Goal: Task Accomplishment & Management: Complete application form

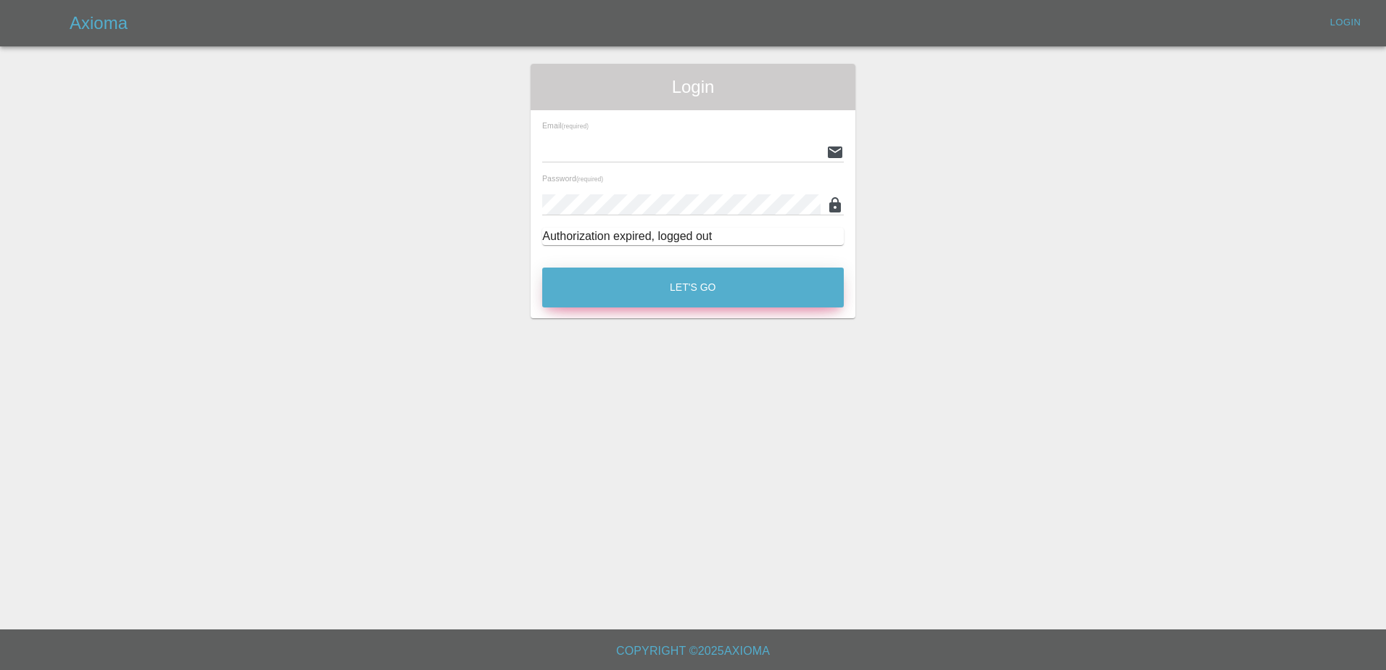
type input "[PERSON_NAME][EMAIL_ADDRESS][PERSON_NAME][DOMAIN_NAME]"
click at [623, 278] on button "Let's Go" at bounding box center [693, 288] width 302 height 40
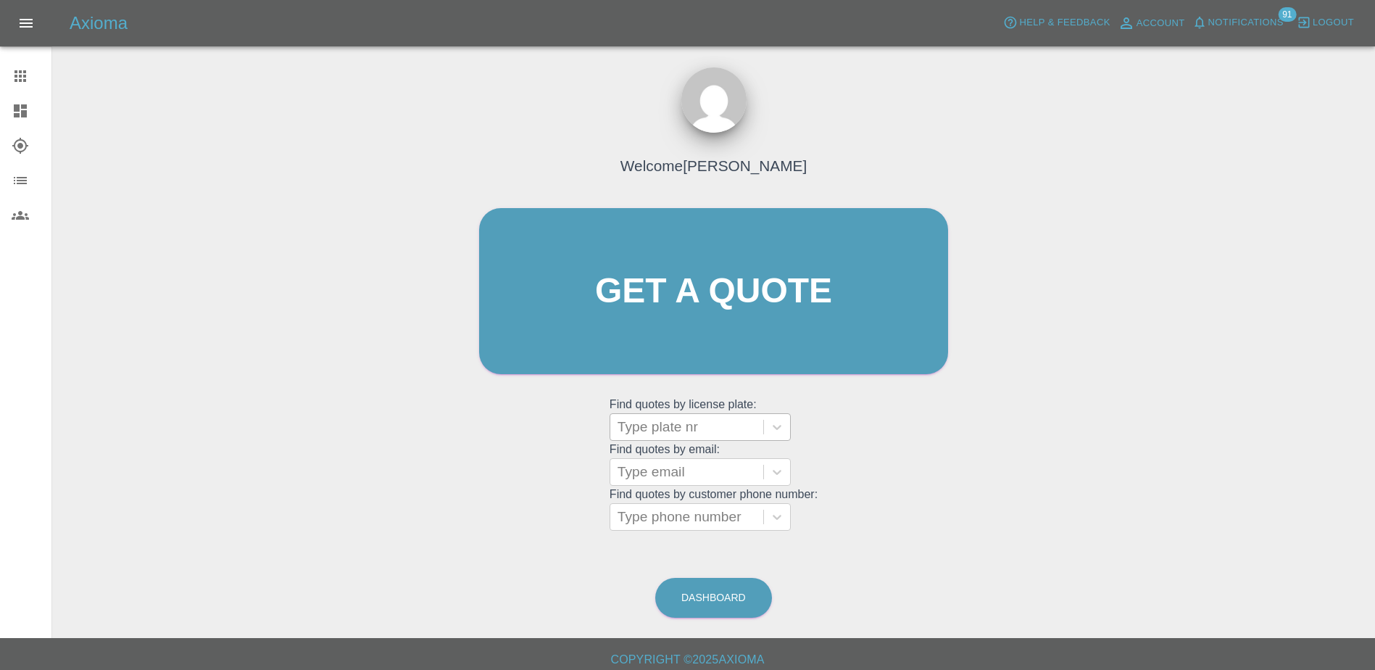
click at [688, 421] on div at bounding box center [687, 427] width 138 height 20
paste input "DV75NGG"
type input "DV75NGG"
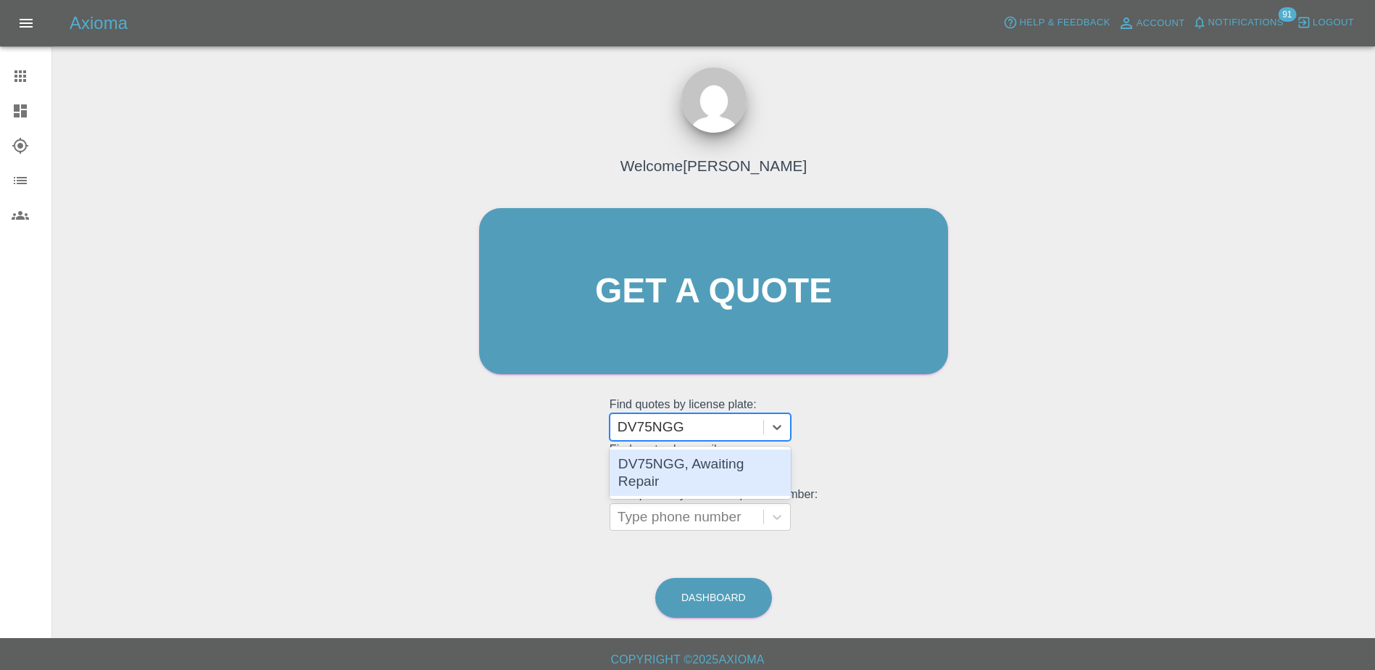
click at [723, 454] on div "DV75NGG, Awaiting Repair" at bounding box center [700, 472] width 181 height 46
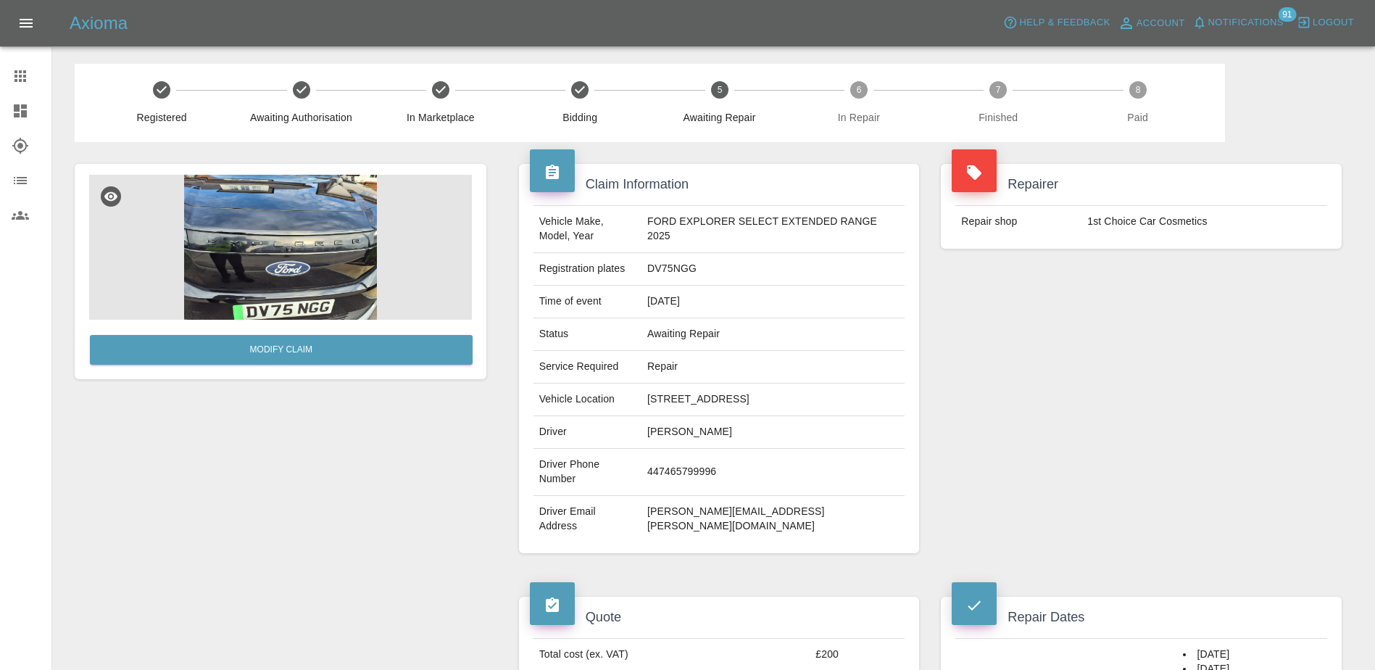
drag, startPoint x: 24, startPoint y: 82, endPoint x: 38, endPoint y: 98, distance: 21.6
click at [24, 82] on icon at bounding box center [20, 76] width 12 height 12
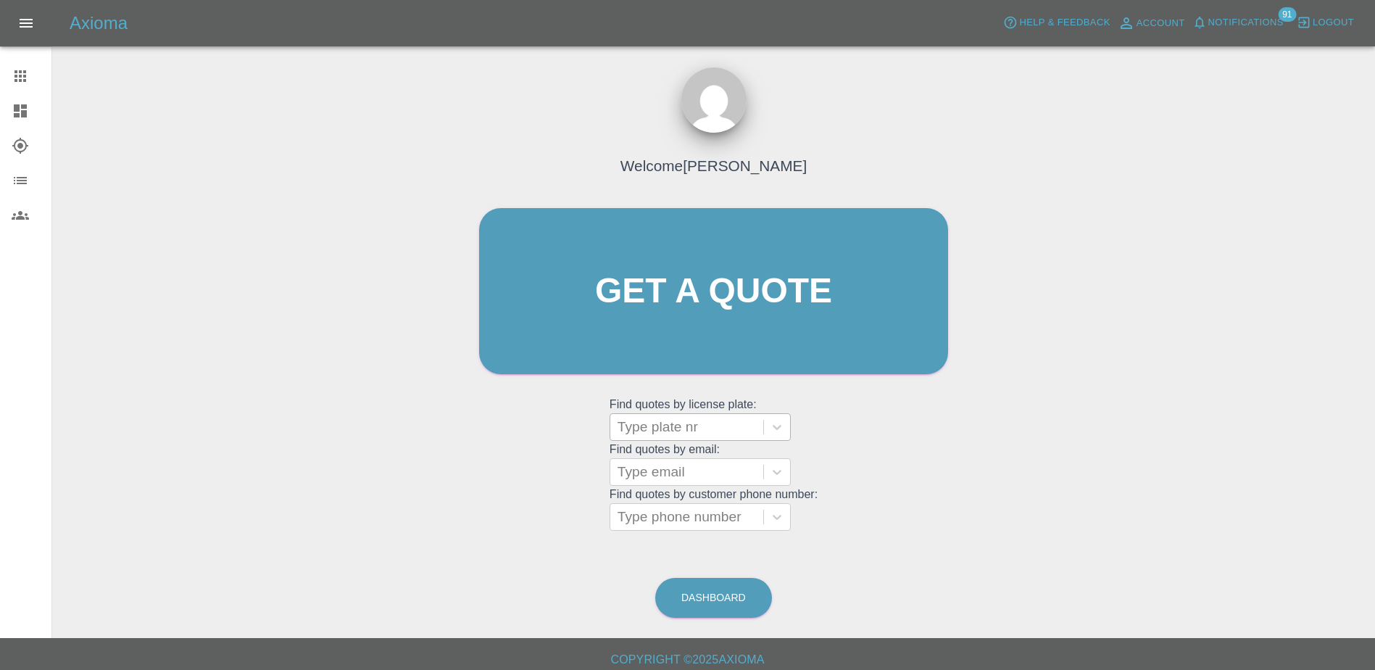
click at [686, 434] on div at bounding box center [687, 427] width 138 height 20
paste input "HV75NDC"
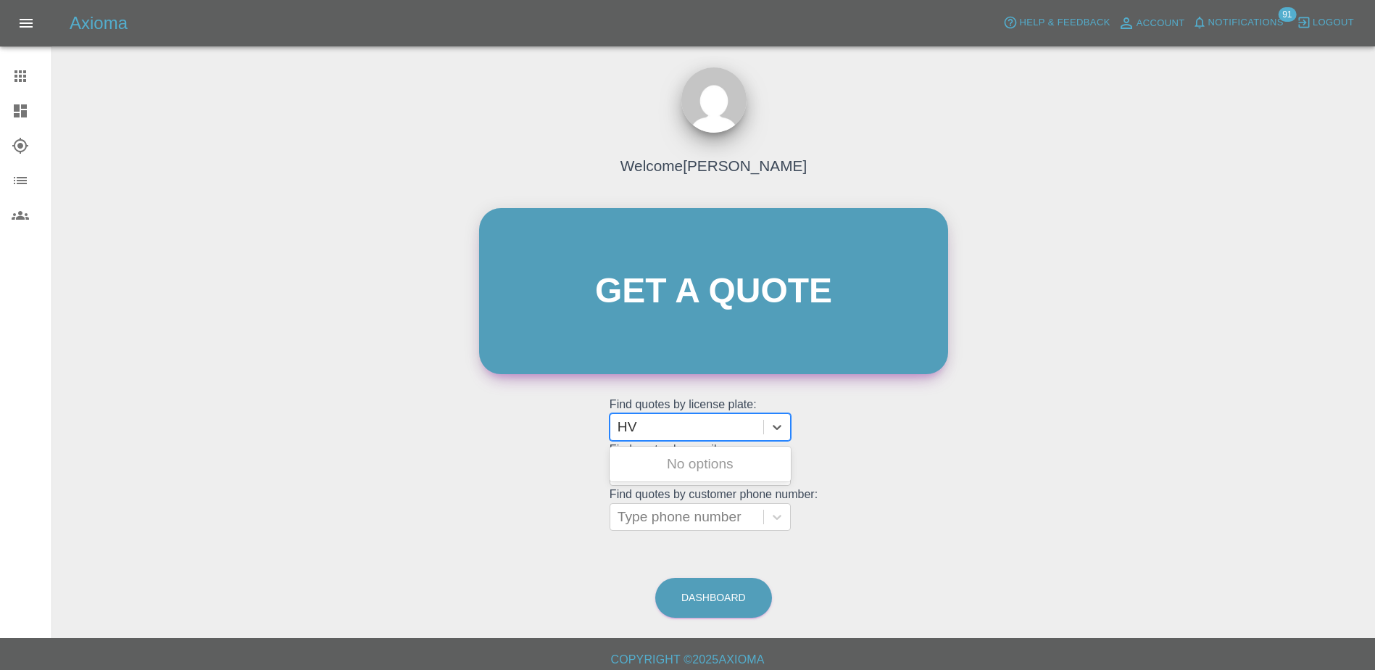
type input "H"
click at [791, 291] on link "Get a quote" at bounding box center [713, 291] width 469 height 166
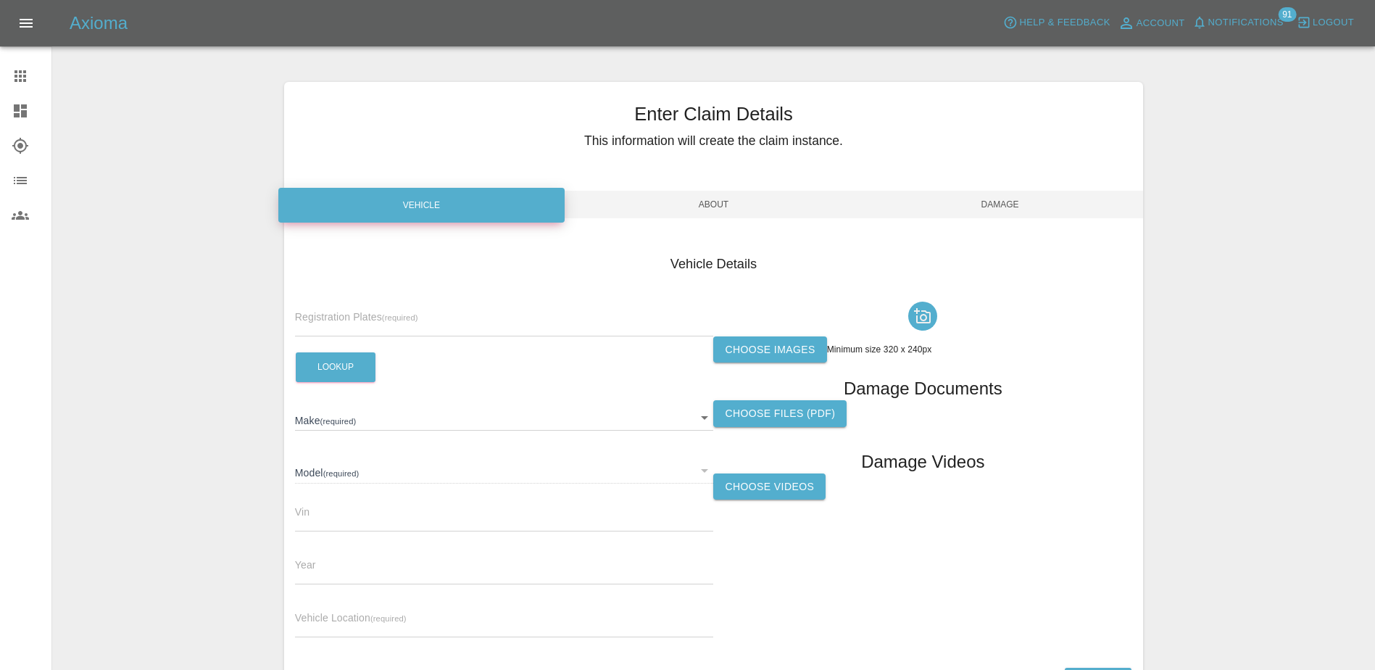
click at [481, 323] on input "text" at bounding box center [504, 325] width 419 height 21
click at [407, 326] on input "text" at bounding box center [504, 325] width 419 height 21
paste input "HV75NDC"
type input "HV75NDC"
click at [353, 365] on button "Lookup" at bounding box center [336, 367] width 80 height 30
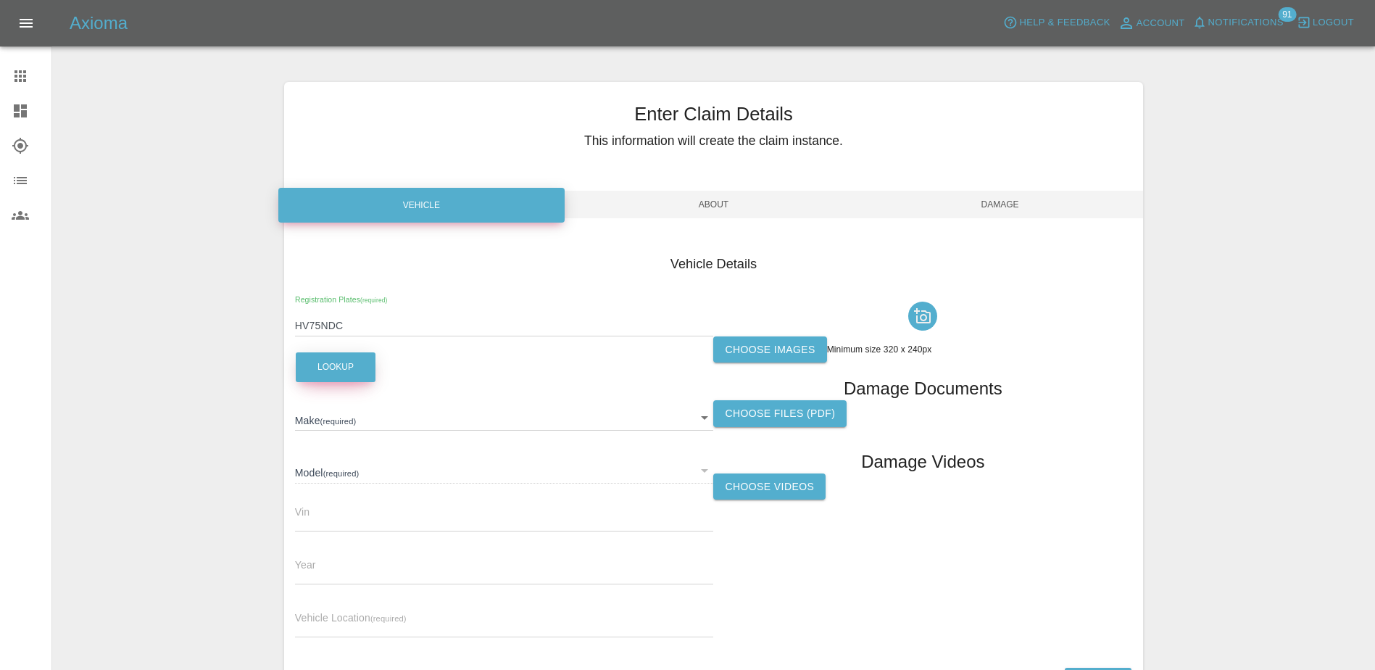
type input "FORD"
type input "RANGER WILDTRAK DOUBLE CAB"
type input "[US_VEHICLE_IDENTIFICATION_NUMBER]"
type input "2025"
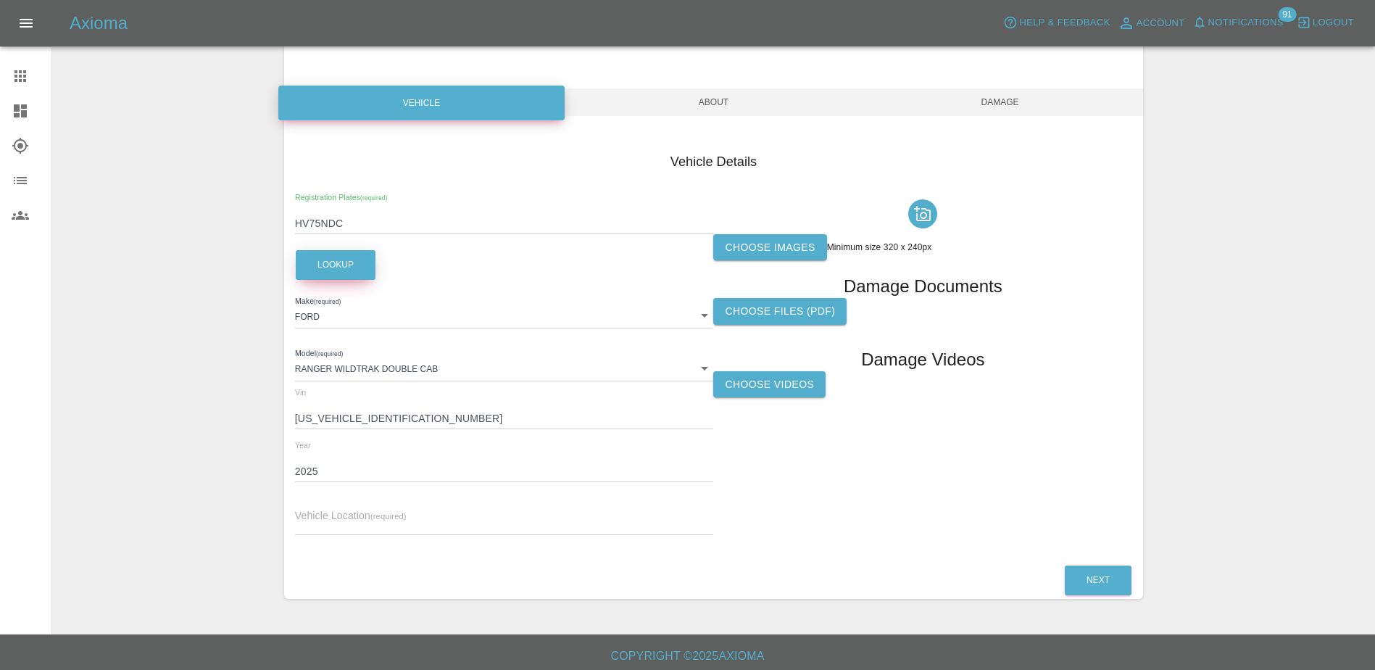
scroll to position [107, 0]
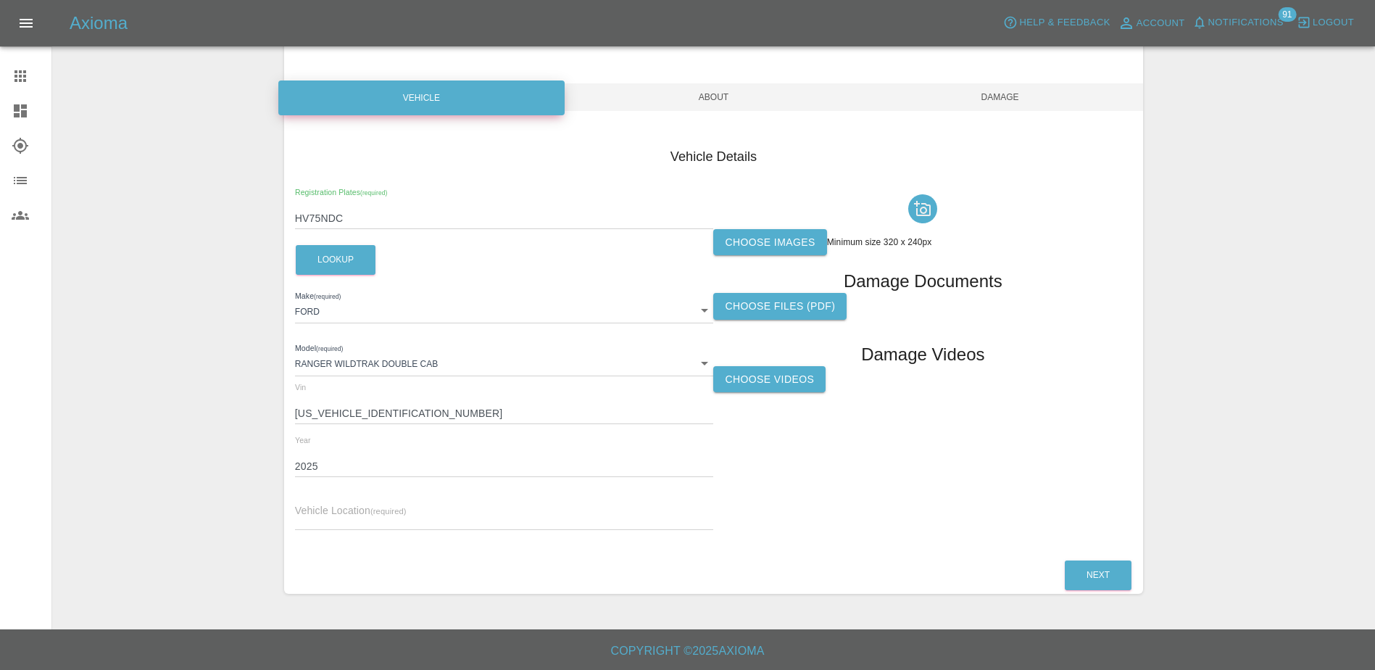
click at [415, 509] on input "text" at bounding box center [504, 519] width 419 height 21
click at [639, 507] on div "Vehicle Location (required)" at bounding box center [504, 509] width 419 height 41
click at [639, 521] on input "text" at bounding box center [504, 519] width 419 height 21
paste input "Inukshuk Developments Limited, [STREET_ADDRESS]"
type input "Inukshuk Developments Limited, [STREET_ADDRESS]"
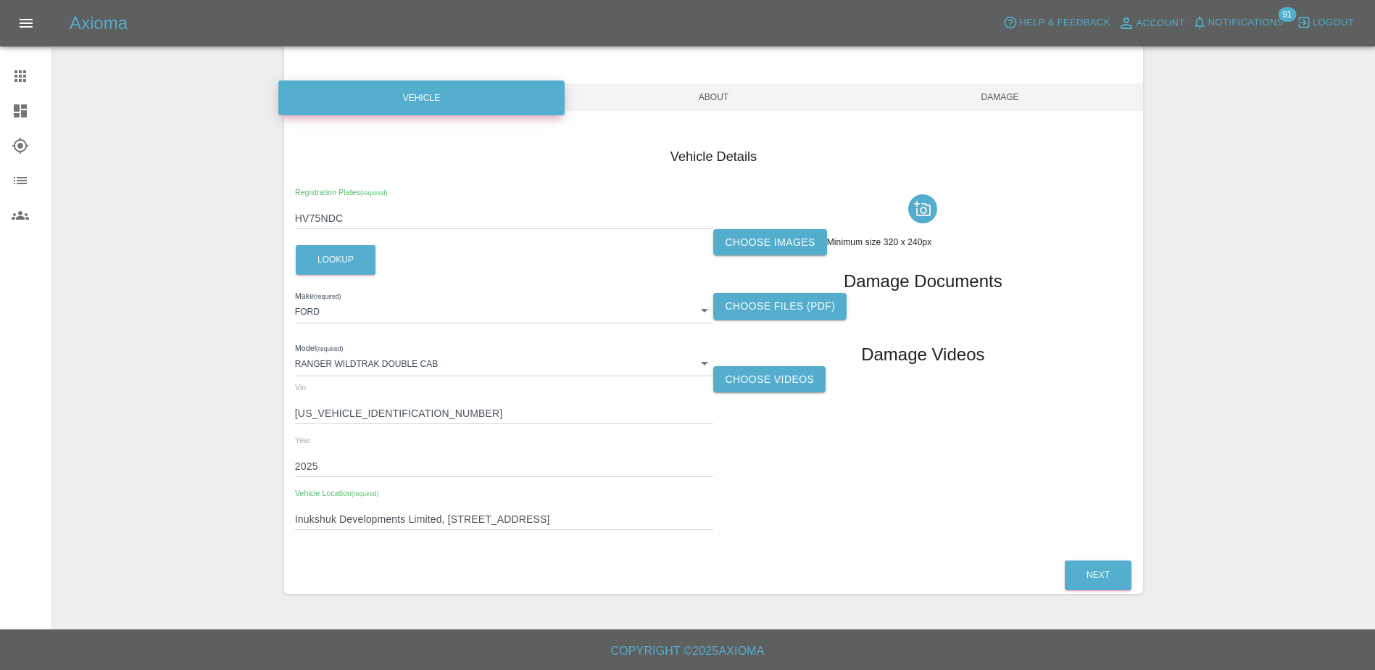
click at [814, 543] on div "Vehicle Details Registration Plates (required) HV75NDC Lookup Make (required) […" at bounding box center [713, 340] width 859 height 431
click at [786, 241] on label "Choose images" at bounding box center [769, 242] width 113 height 27
click at [0, 0] on input "Choose images" at bounding box center [0, 0] width 0 height 0
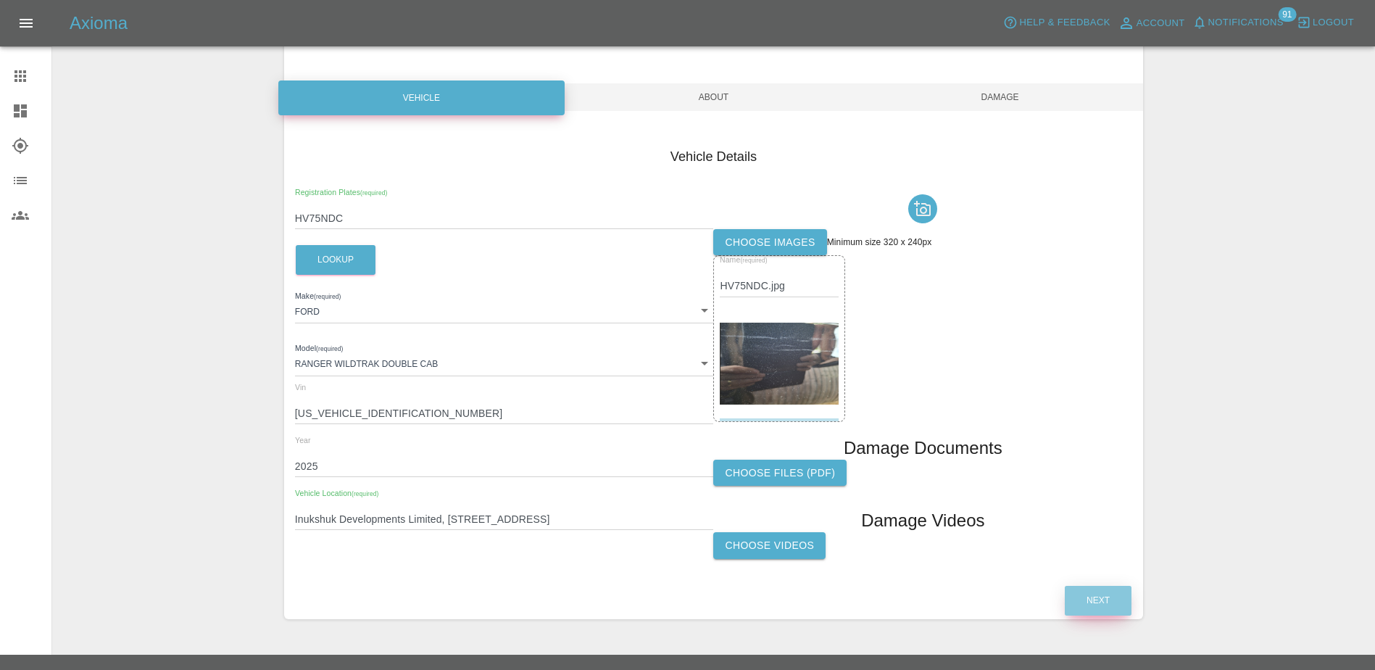
click at [1077, 587] on button "Next" at bounding box center [1098, 601] width 67 height 30
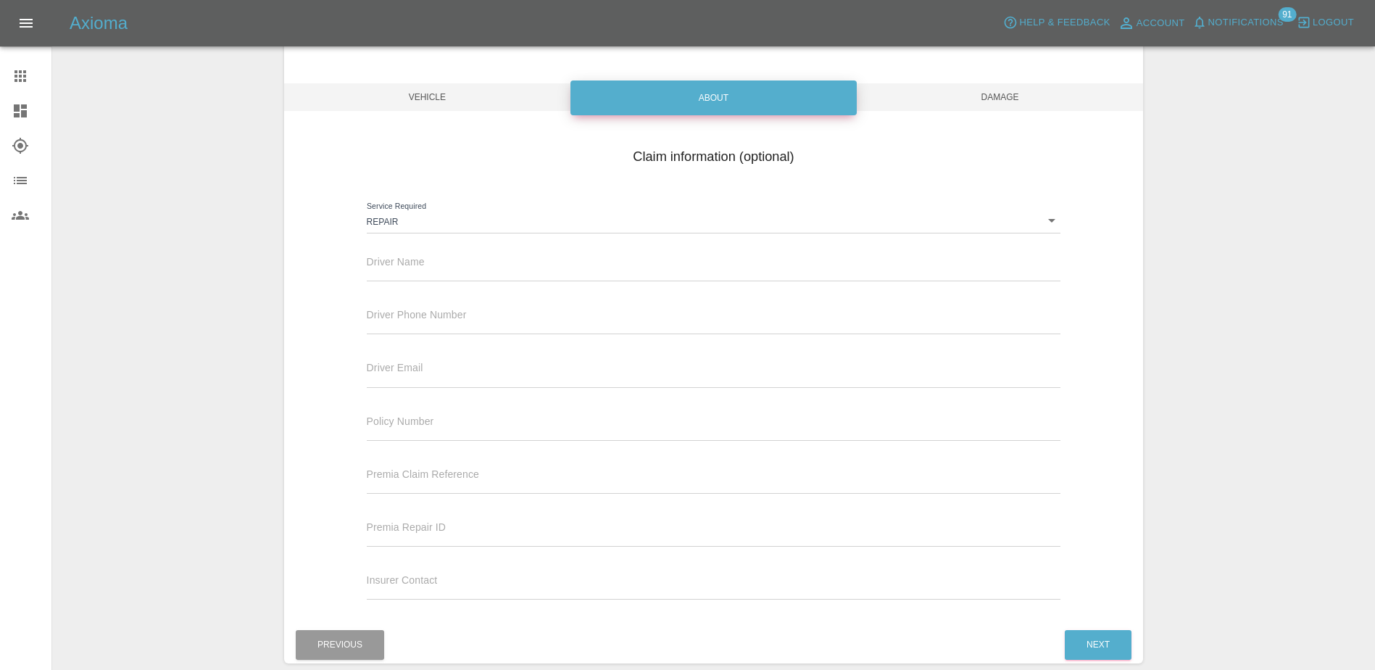
click at [465, 260] on input "text" at bounding box center [714, 270] width 695 height 21
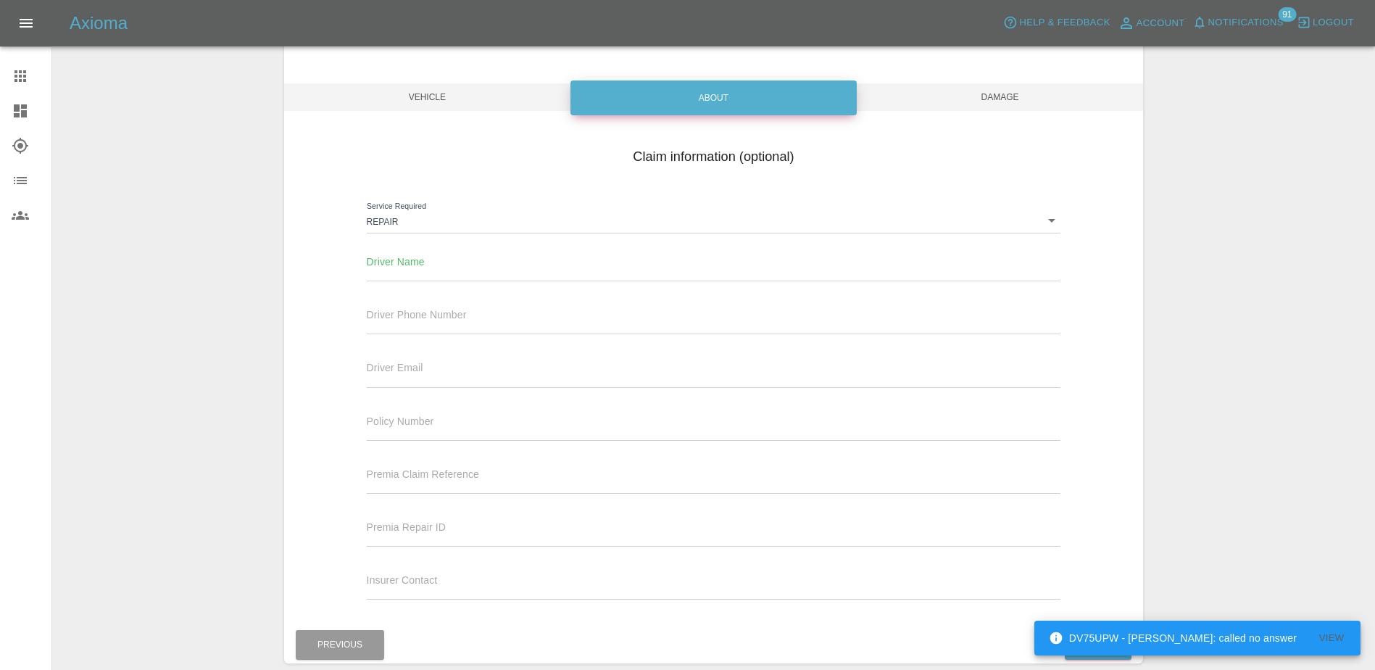
click at [433, 268] on input "text" at bounding box center [714, 270] width 695 height 21
paste input "[PERSON_NAME]"
type input "[PERSON_NAME]"
click at [471, 324] on input "text" at bounding box center [714, 323] width 695 height 21
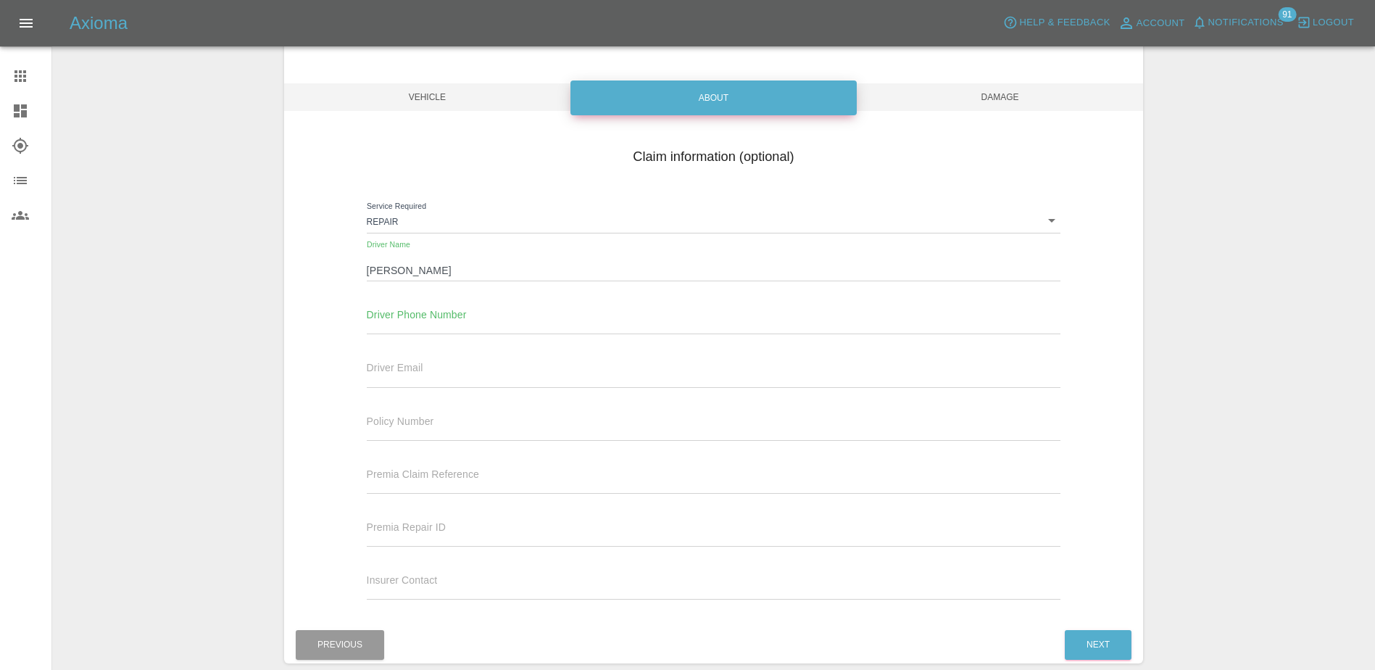
click at [405, 320] on input "text" at bounding box center [714, 323] width 695 height 21
paste input "07947350487"
type input "07947350487"
drag, startPoint x: 413, startPoint y: 383, endPoint x: 440, endPoint y: 370, distance: 30.5
click at [413, 383] on input "text" at bounding box center [714, 376] width 695 height 21
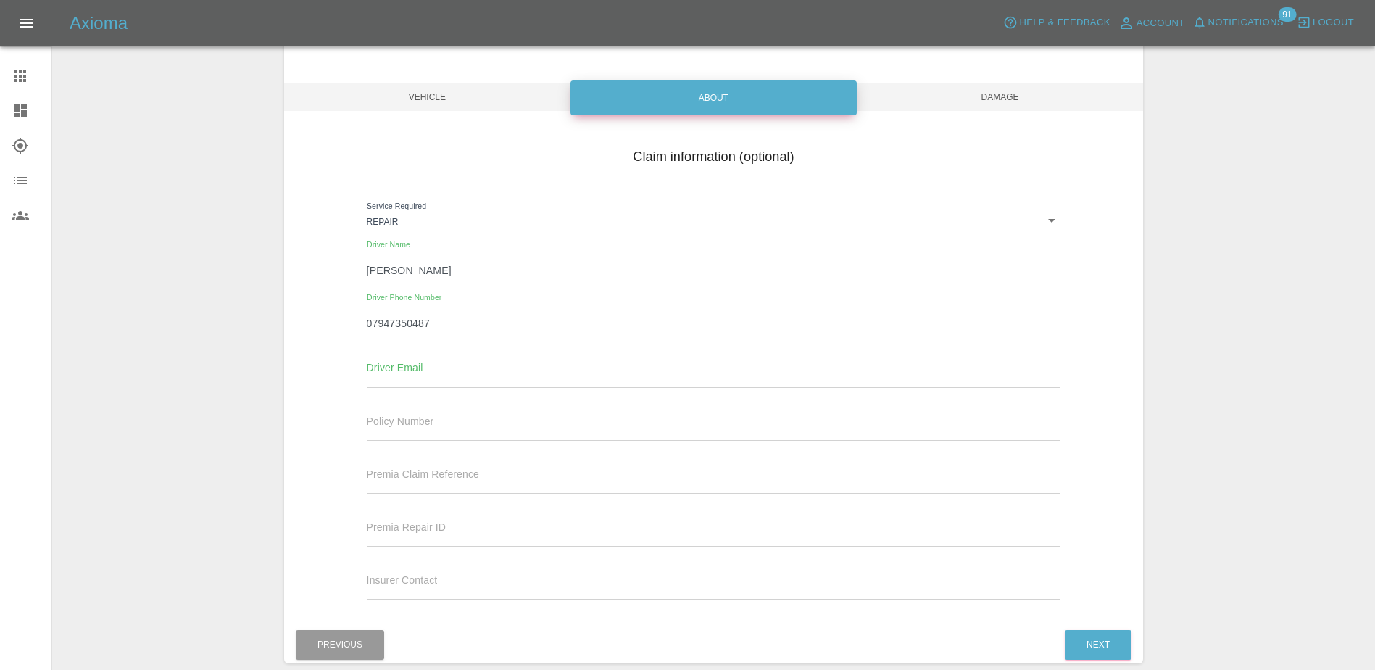
click at [420, 373] on input "text" at bounding box center [714, 376] width 695 height 21
paste input "[EMAIL_ADDRESS][DOMAIN_NAME]"
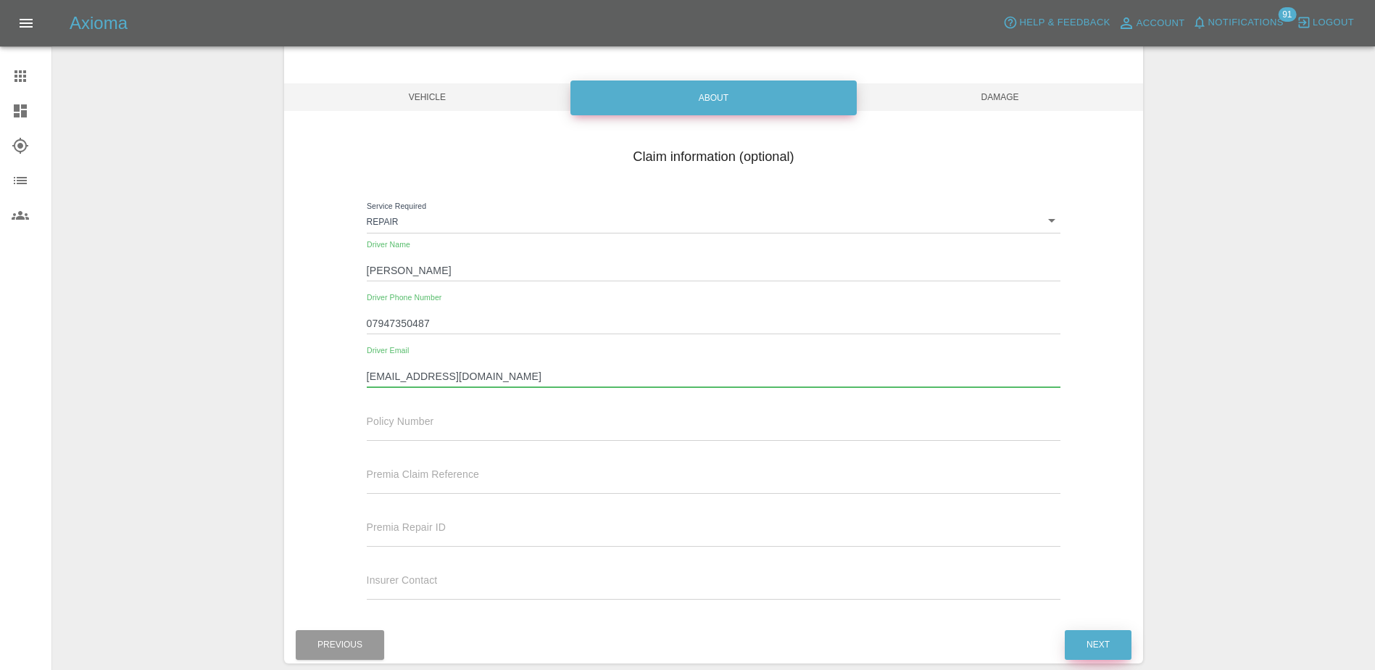
type input "[EMAIL_ADDRESS][DOMAIN_NAME]"
click at [1127, 637] on button "Next" at bounding box center [1098, 645] width 67 height 30
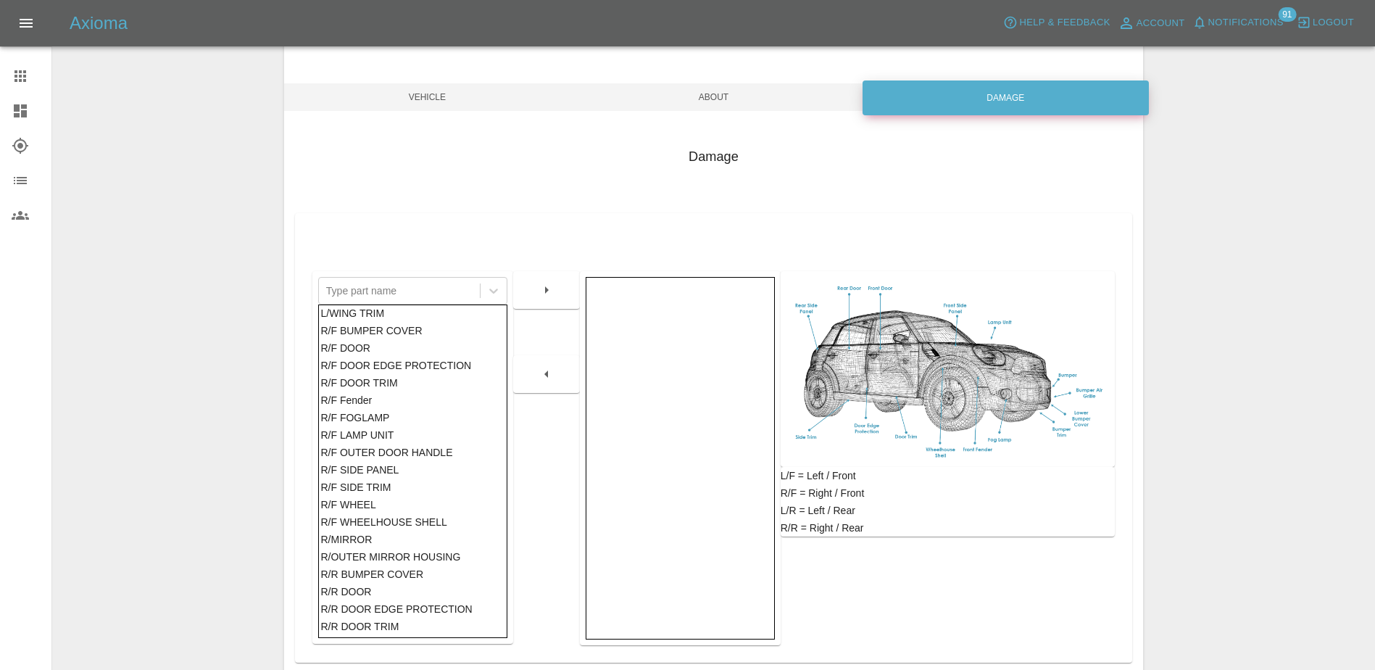
scroll to position [580, 0]
click at [376, 338] on div "R/F DOOR" at bounding box center [412, 344] width 184 height 17
click at [530, 293] on button "button" at bounding box center [546, 290] width 46 height 26
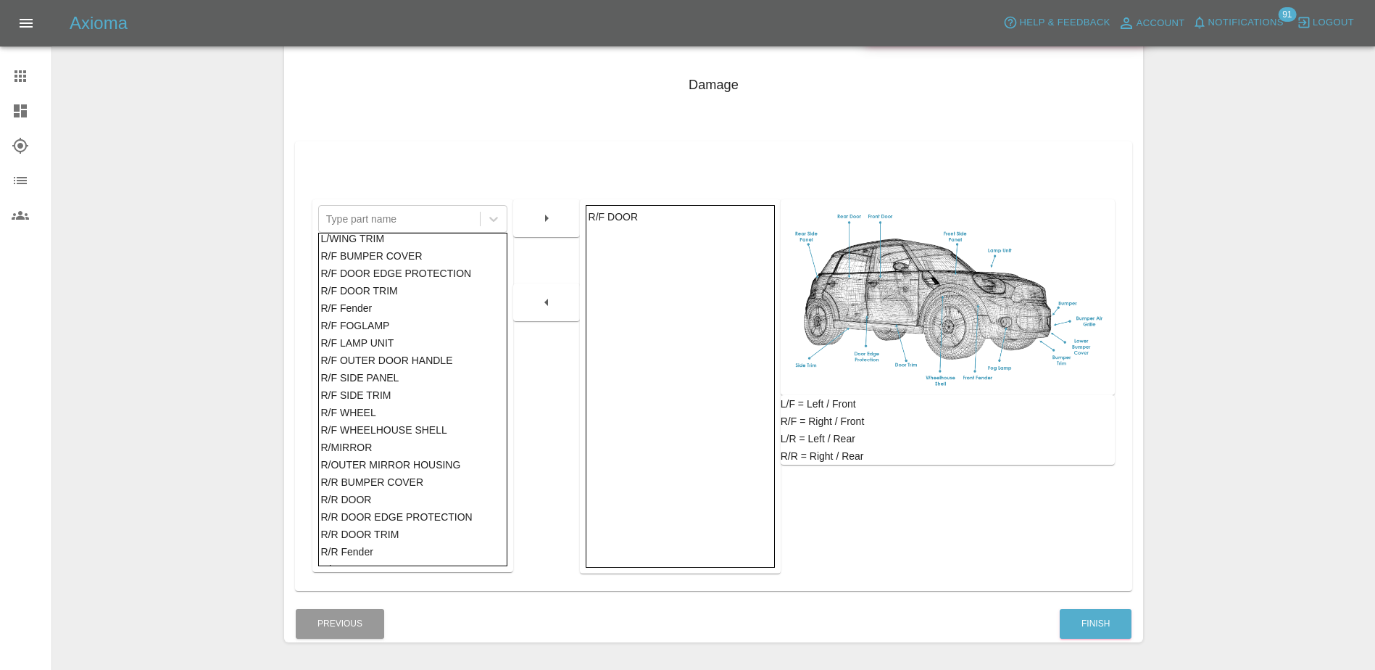
scroll to position [180, 0]
click at [1098, 624] on button "Finish" at bounding box center [1096, 623] width 72 height 30
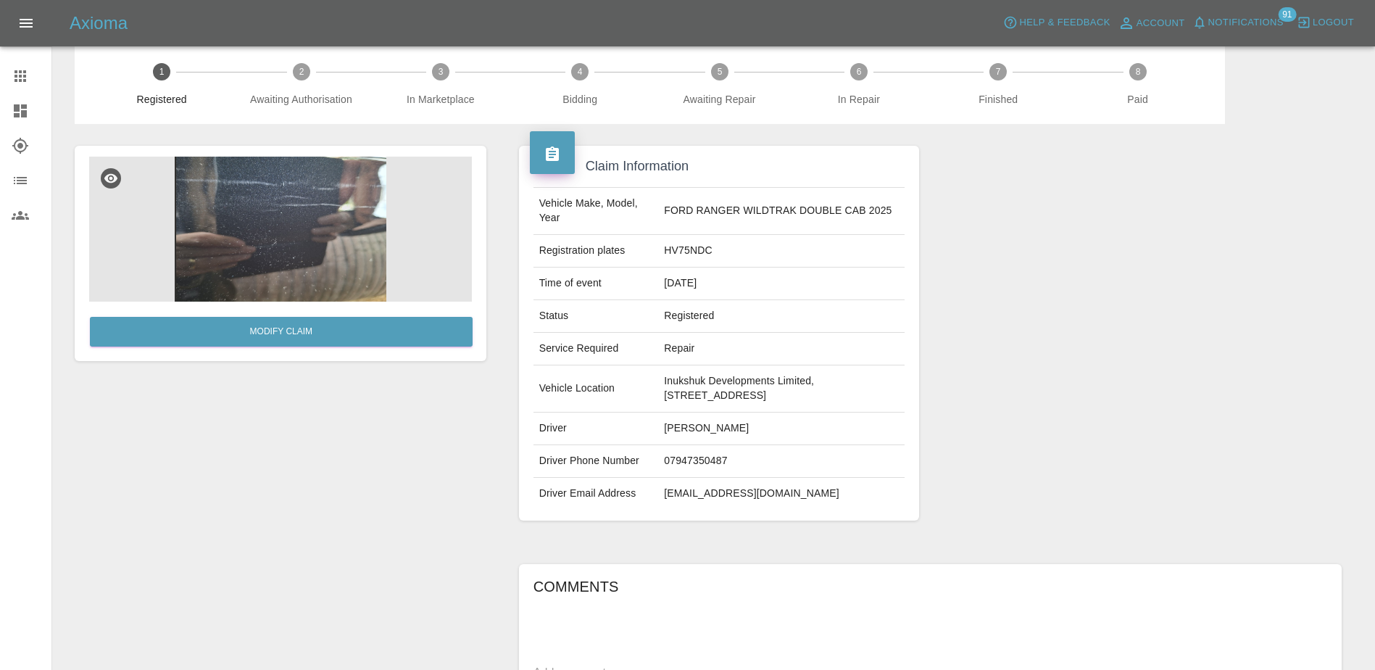
scroll to position [145, 0]
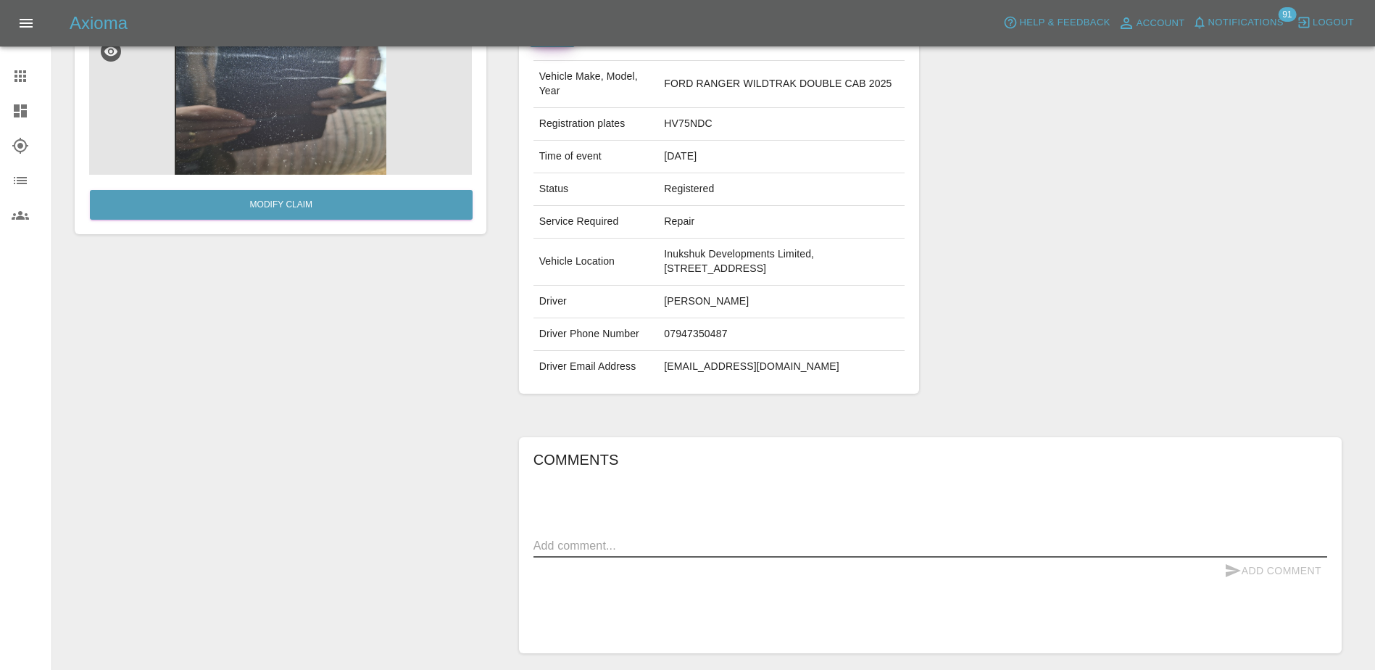
click at [725, 554] on textarea at bounding box center [931, 545] width 794 height 17
click at [609, 554] on textarea "SCRATCH TO RIVERS SIDE DOOR" at bounding box center [931, 545] width 794 height 17
type textarea "SCRATCH TO DRIVERS SIDE DOOR"
click at [1240, 579] on icon "submit" at bounding box center [1232, 570] width 17 height 17
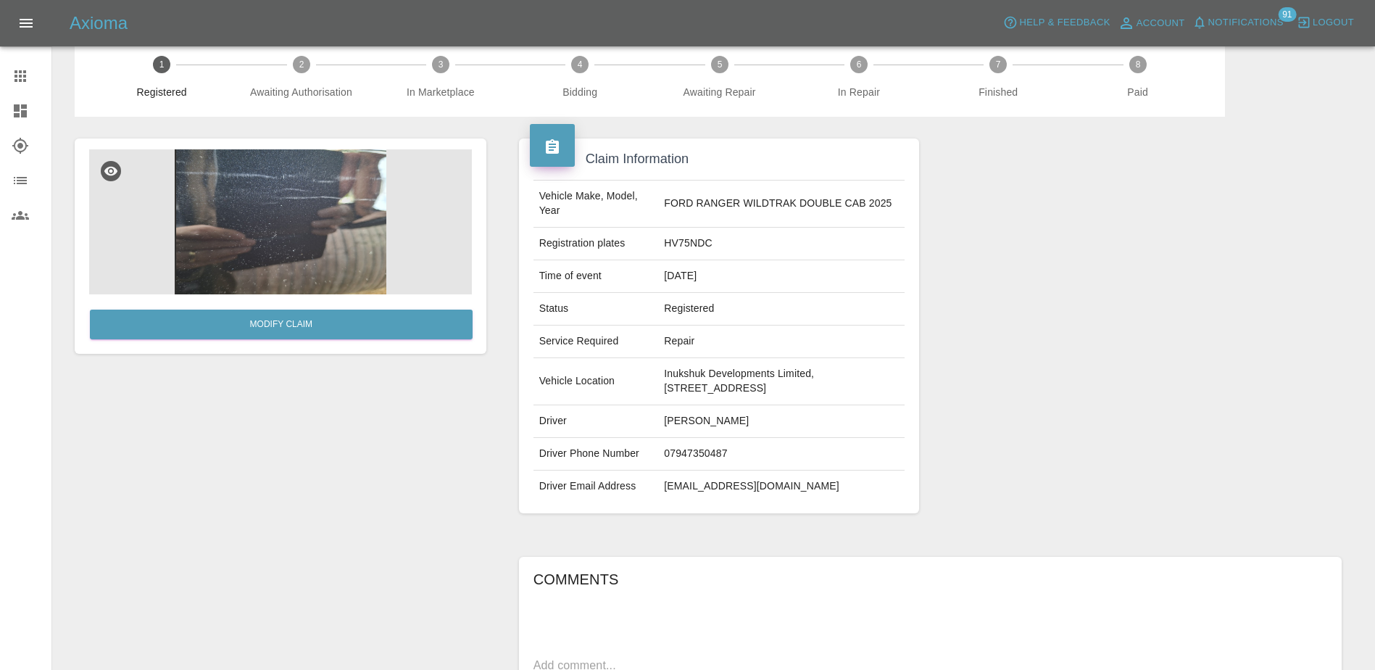
scroll to position [0, 0]
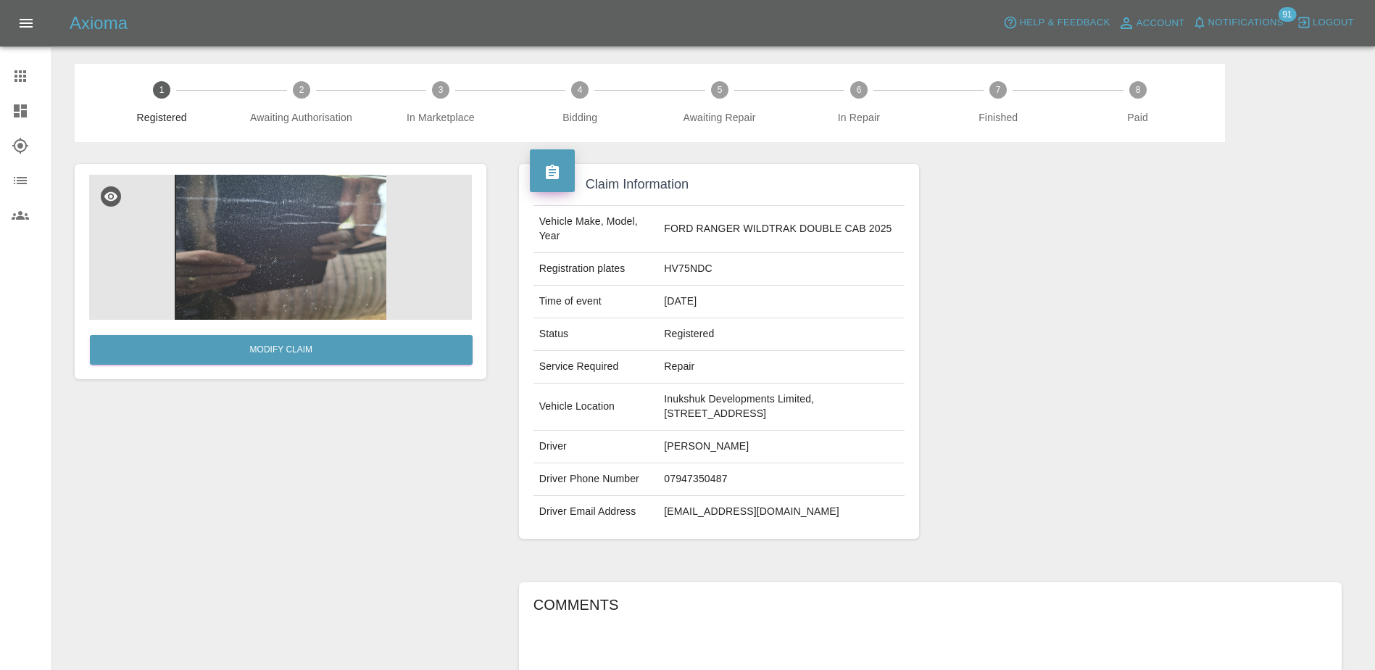
click at [12, 70] on icon at bounding box center [20, 75] width 17 height 17
